Goal: Task Accomplishment & Management: Use online tool/utility

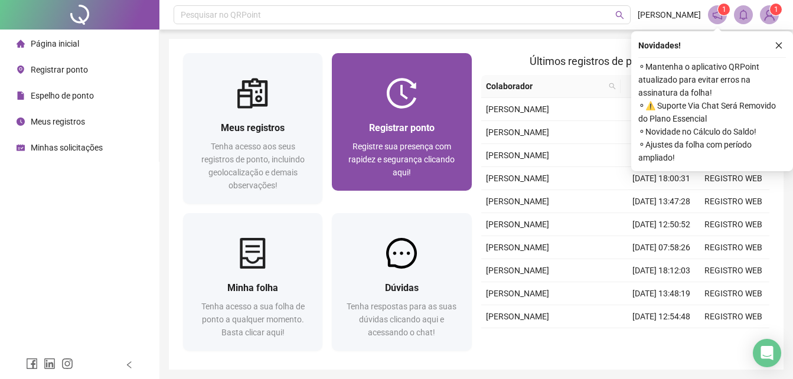
click at [428, 144] on span "Registre sua presença com rapidez e segurança clicando aqui!" at bounding box center [401, 159] width 106 height 35
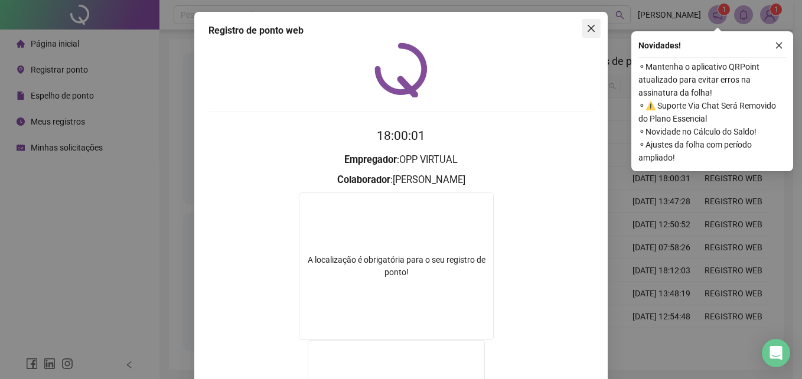
click at [586, 28] on icon "close" at bounding box center [590, 28] width 9 height 9
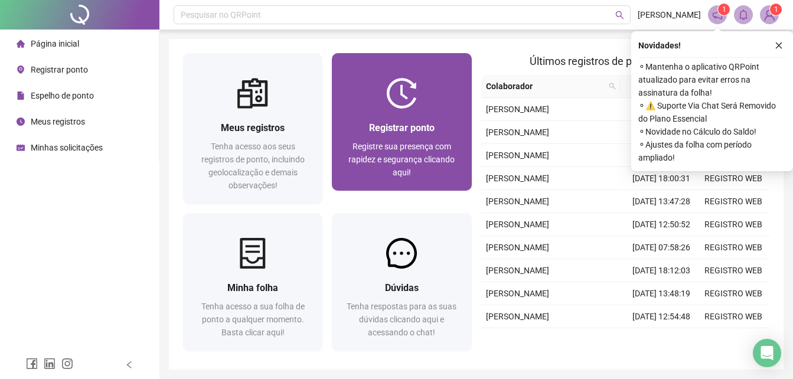
click at [398, 133] on span "Registrar ponto" at bounding box center [402, 127] width 66 height 11
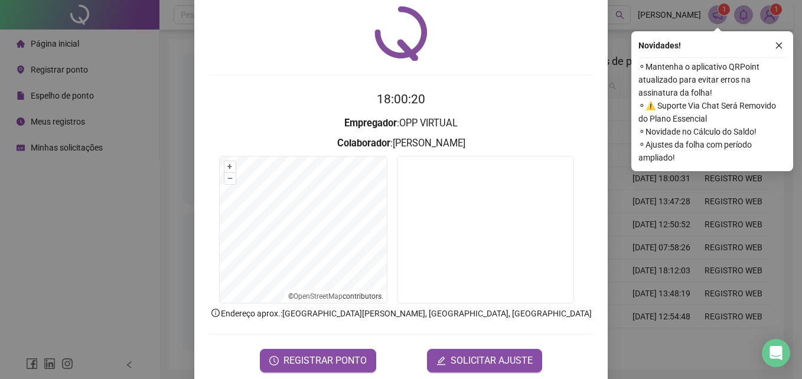
scroll to position [56, 0]
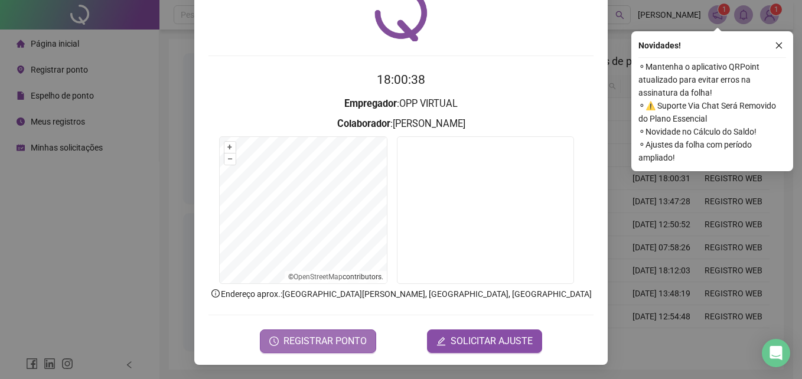
click at [348, 344] on span "REGISTRAR PONTO" at bounding box center [324, 341] width 83 height 14
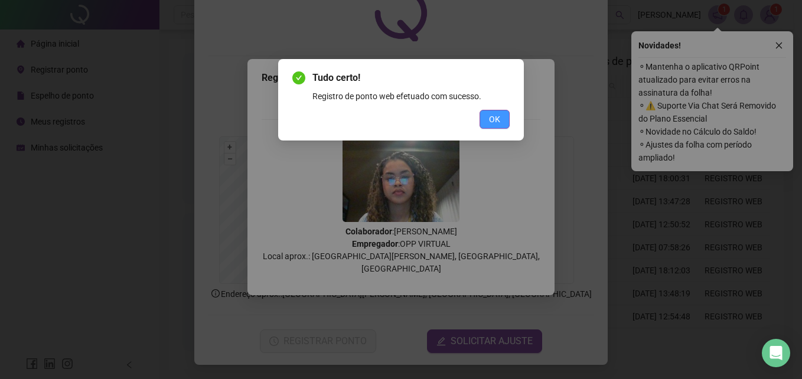
click at [484, 117] on button "OK" at bounding box center [494, 119] width 30 height 19
